Goal: Transaction & Acquisition: Purchase product/service

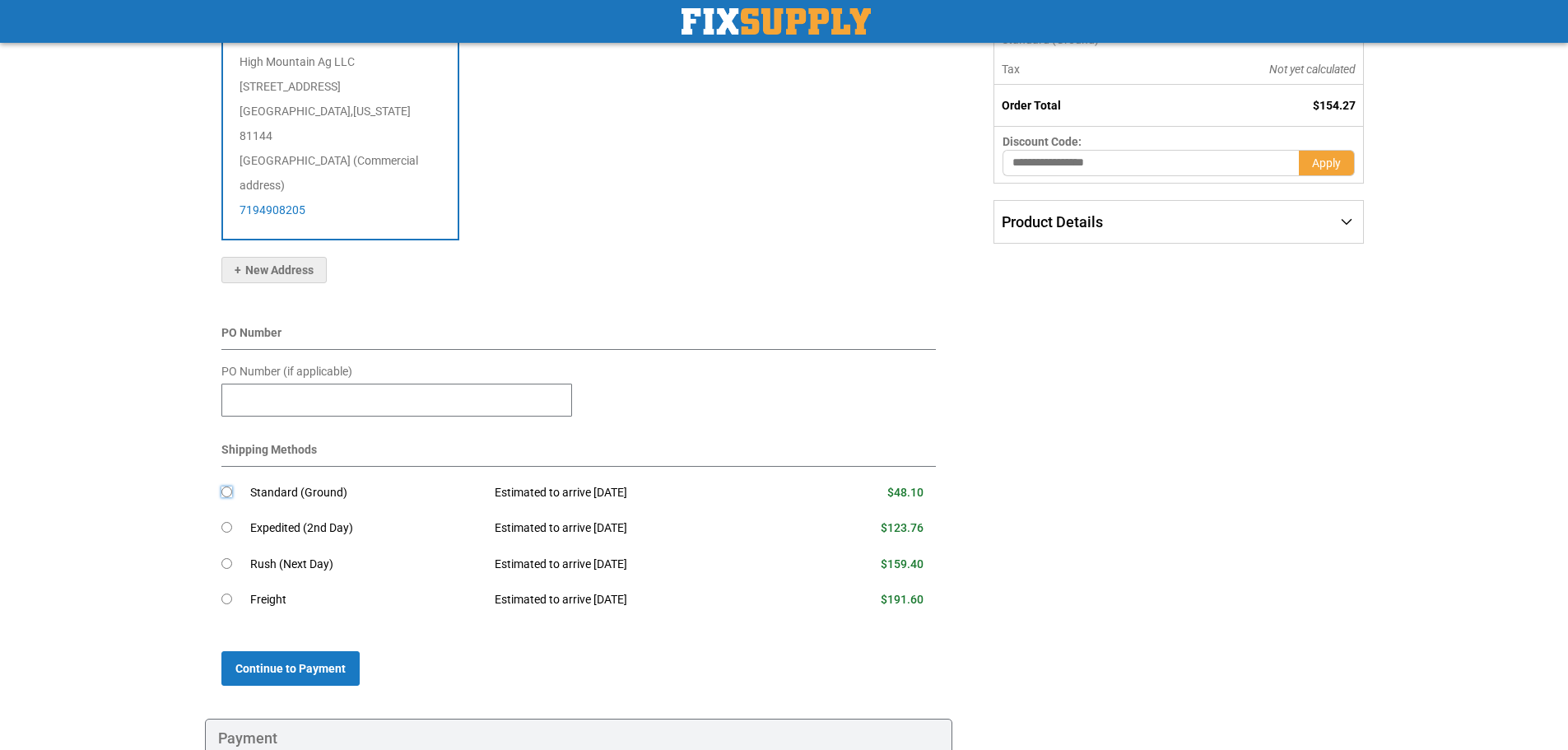
scroll to position [370, 0]
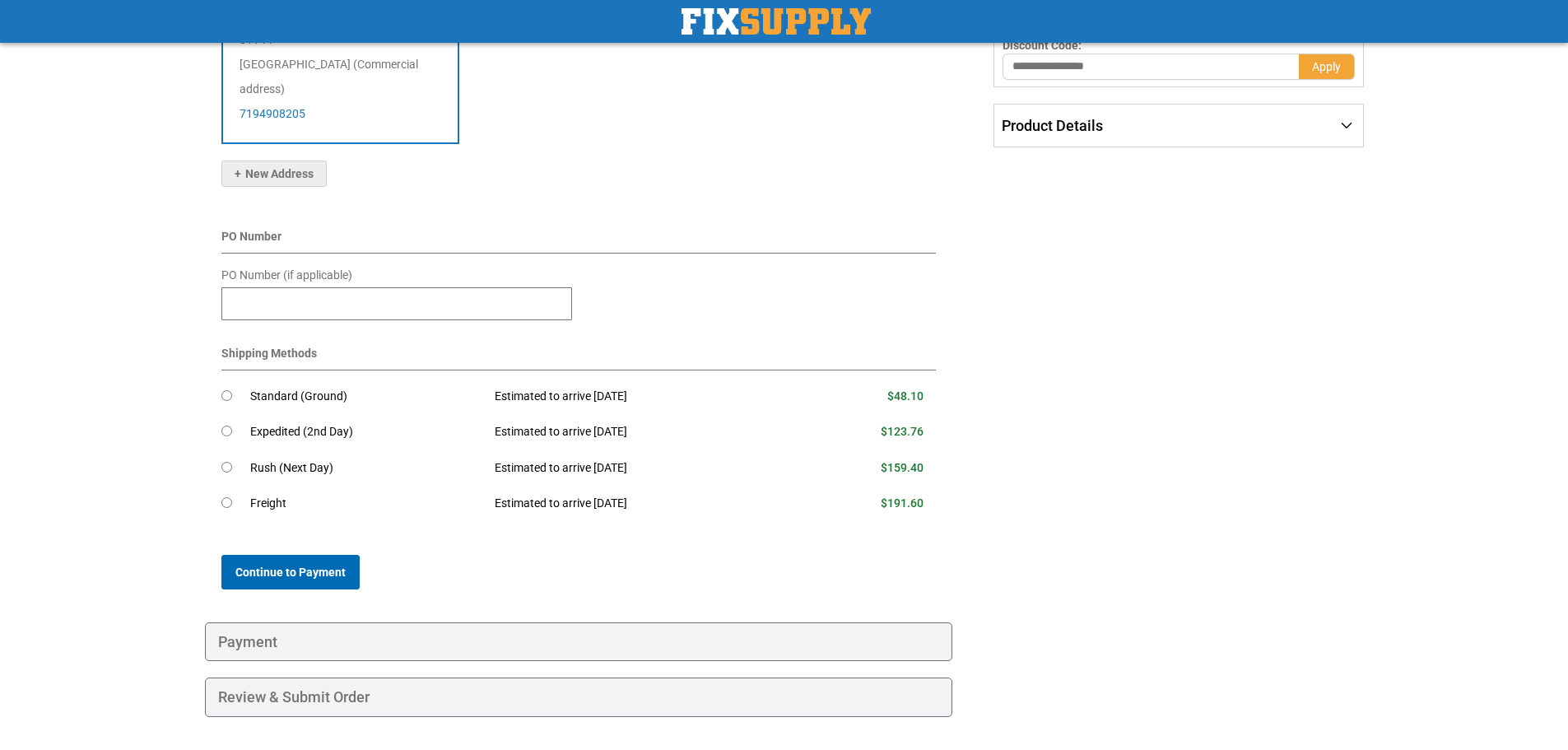
click at [284, 566] on span "Continue to Payment" at bounding box center [290, 572] width 110 height 13
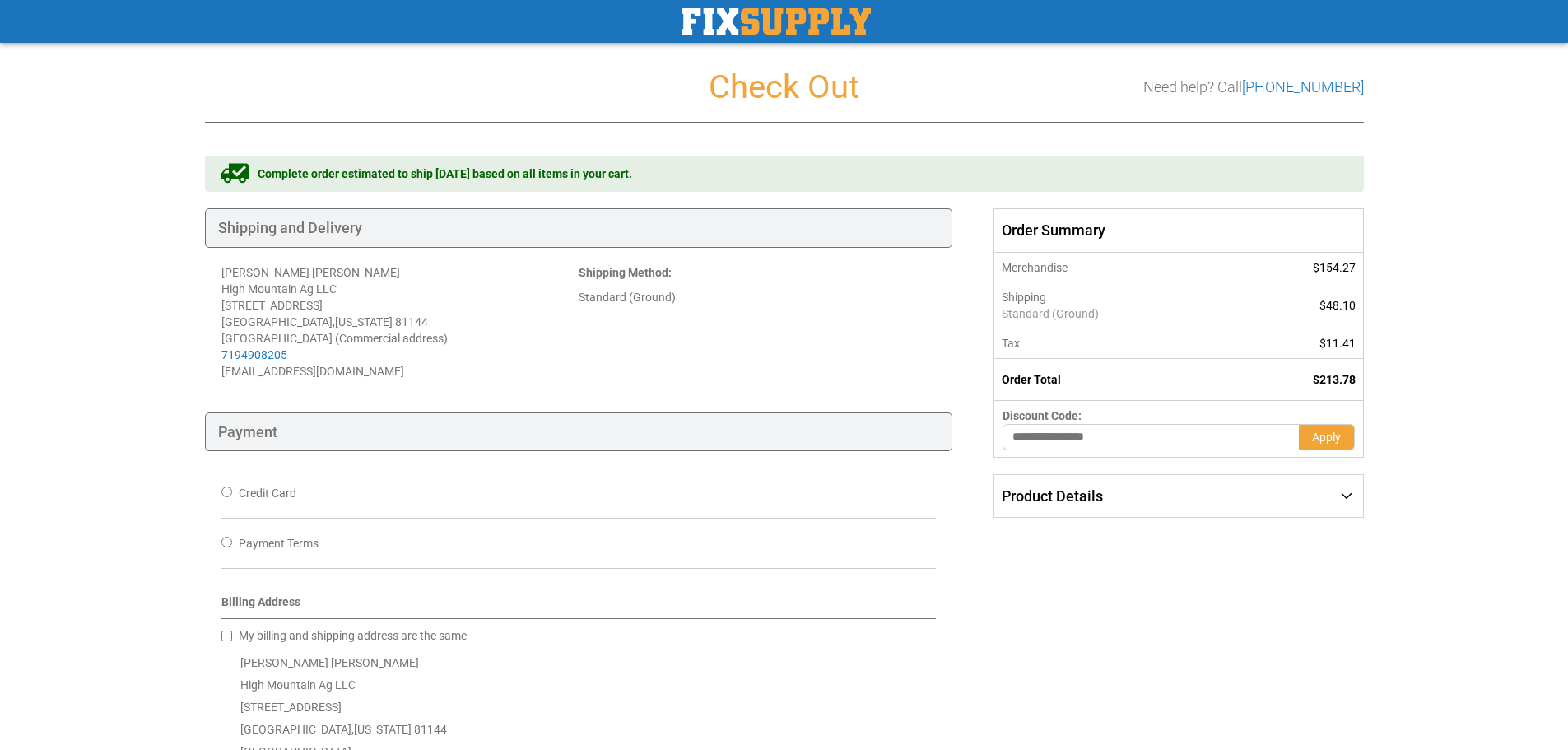
click at [752, 28] on img "store logo" at bounding box center [776, 22] width 189 height 27
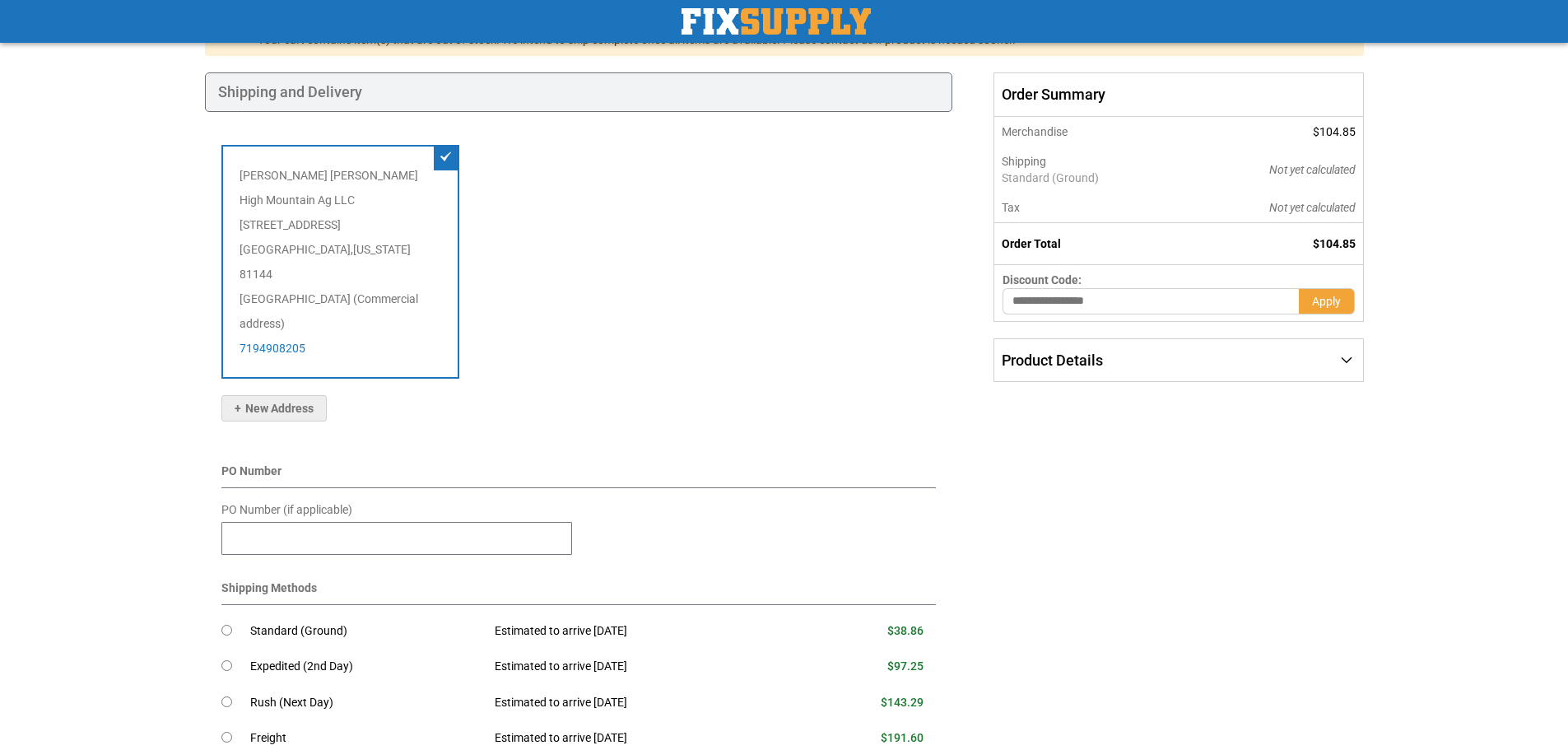
scroll to position [274, 0]
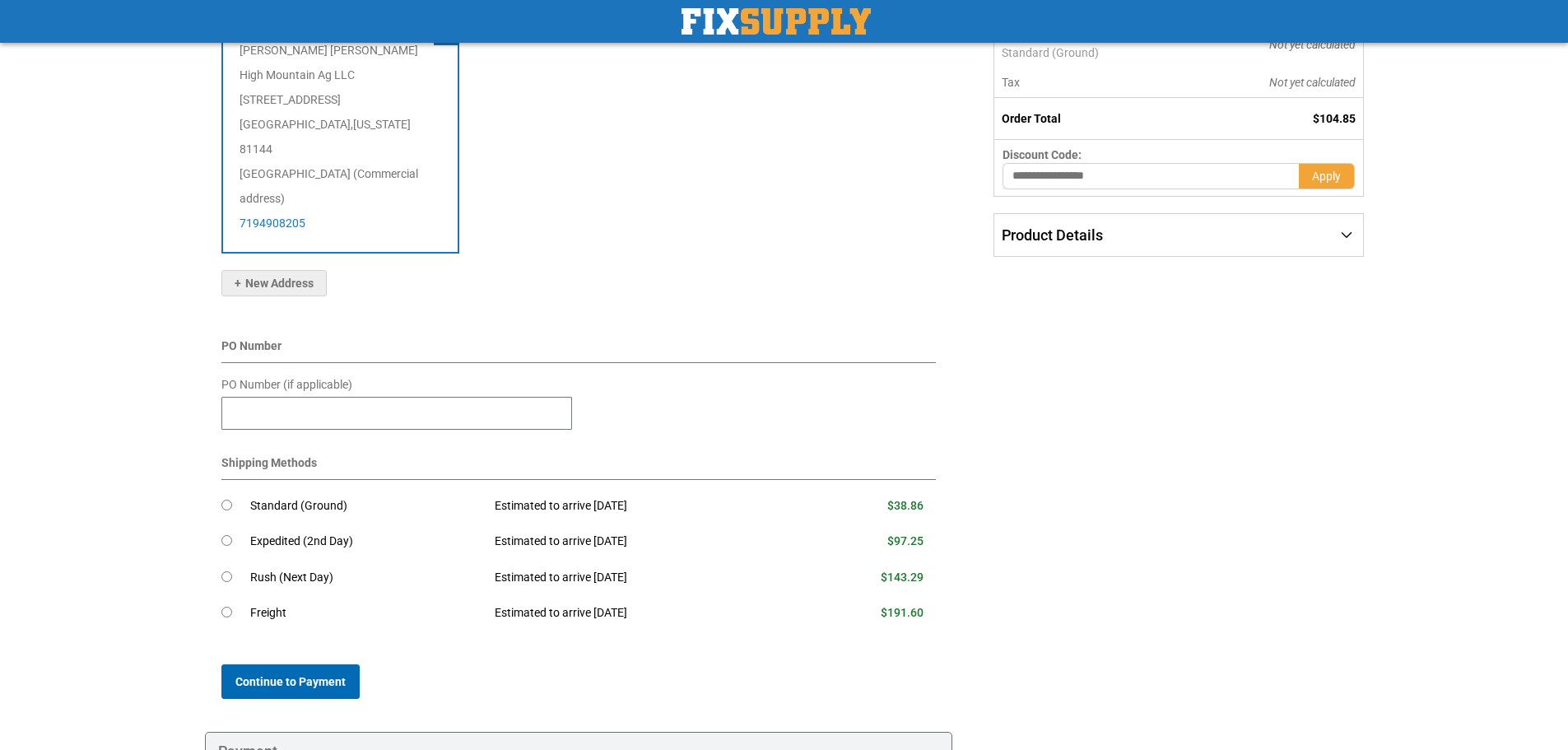
click at [319, 675] on span "Continue to Payment" at bounding box center [290, 682] width 110 height 13
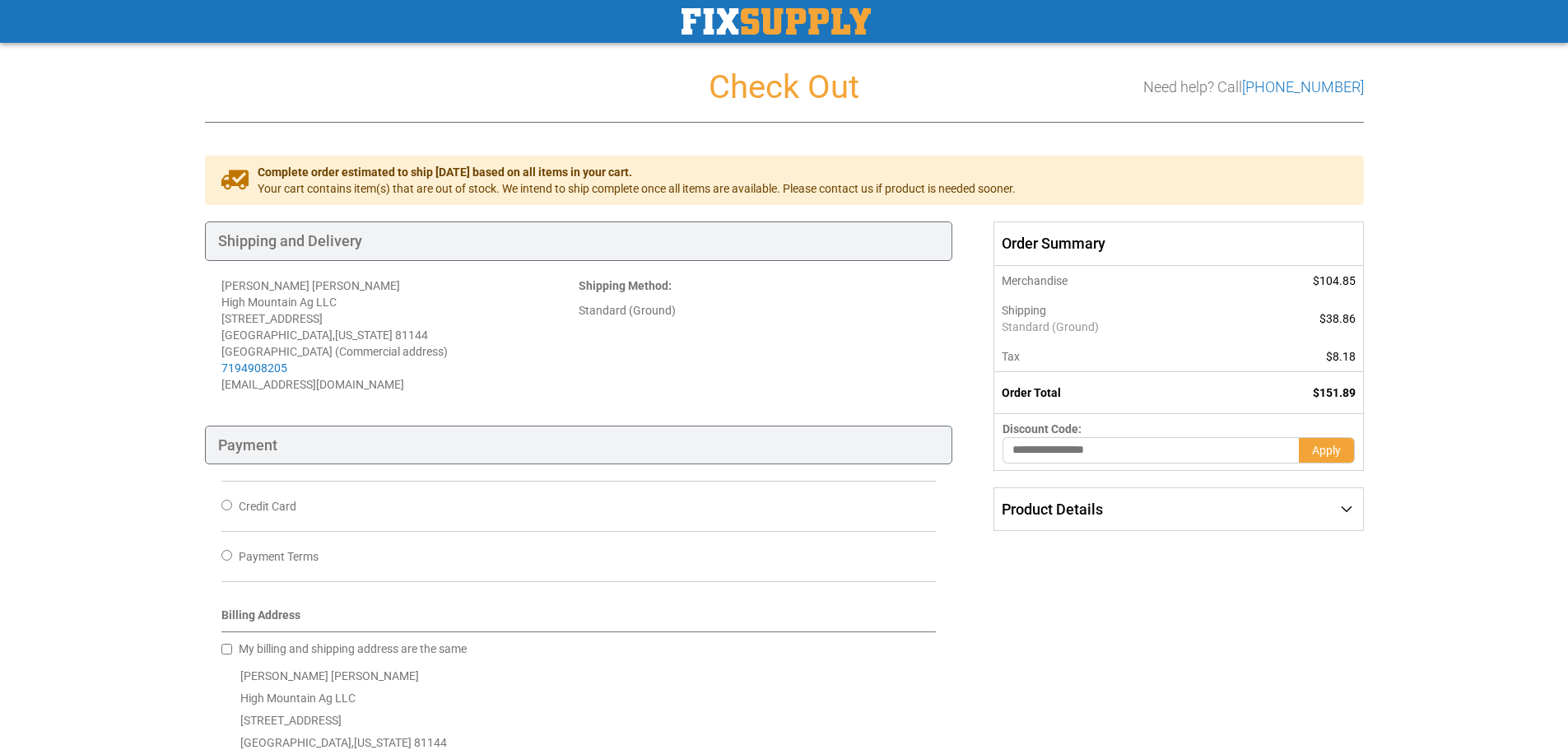
click at [1440, 529] on div "Toggle Nav Checkout Check Out Need help? Call [PHONE_NUMBER] Shipping Payment R…" at bounding box center [784, 565] width 1568 height 1130
click at [742, 21] on img "store logo" at bounding box center [776, 22] width 189 height 27
